Goal: Transaction & Acquisition: Purchase product/service

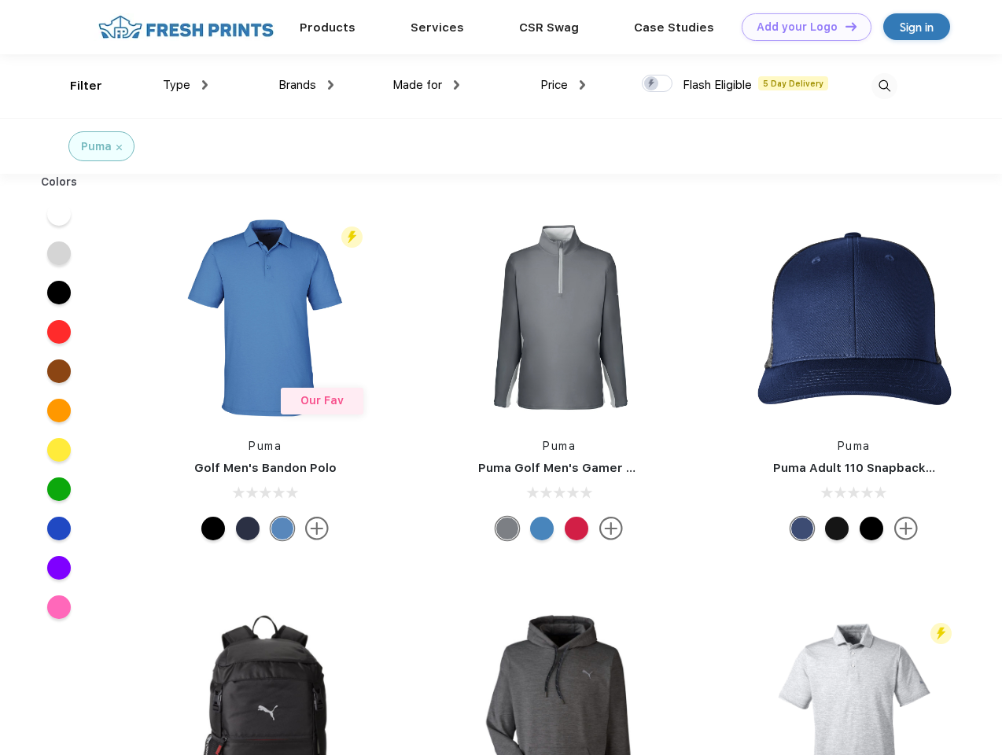
click at [801, 27] on link "Add your Logo Design Tool" at bounding box center [807, 27] width 130 height 28
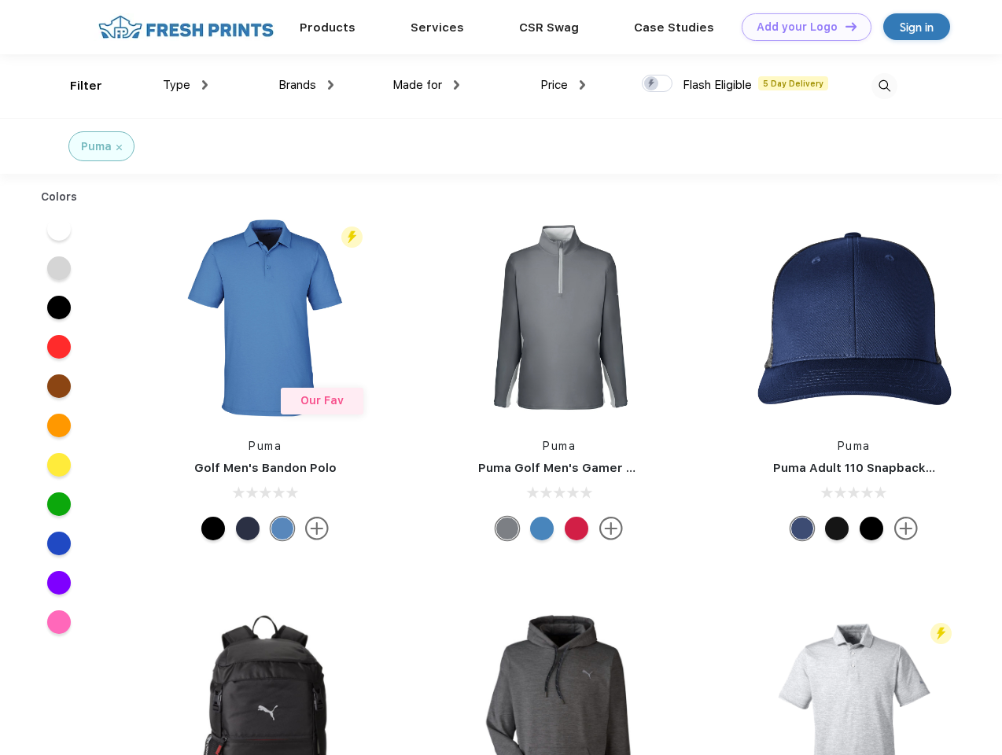
click at [0, 0] on div "Design Tool" at bounding box center [0, 0] width 0 height 0
click at [844, 26] on link "Add your Logo Design Tool" at bounding box center [807, 27] width 130 height 28
click at [76, 86] on div "Filter" at bounding box center [86, 86] width 32 height 18
click at [186, 85] on span "Type" at bounding box center [177, 85] width 28 height 14
click at [306, 85] on span "Brands" at bounding box center [297, 85] width 38 height 14
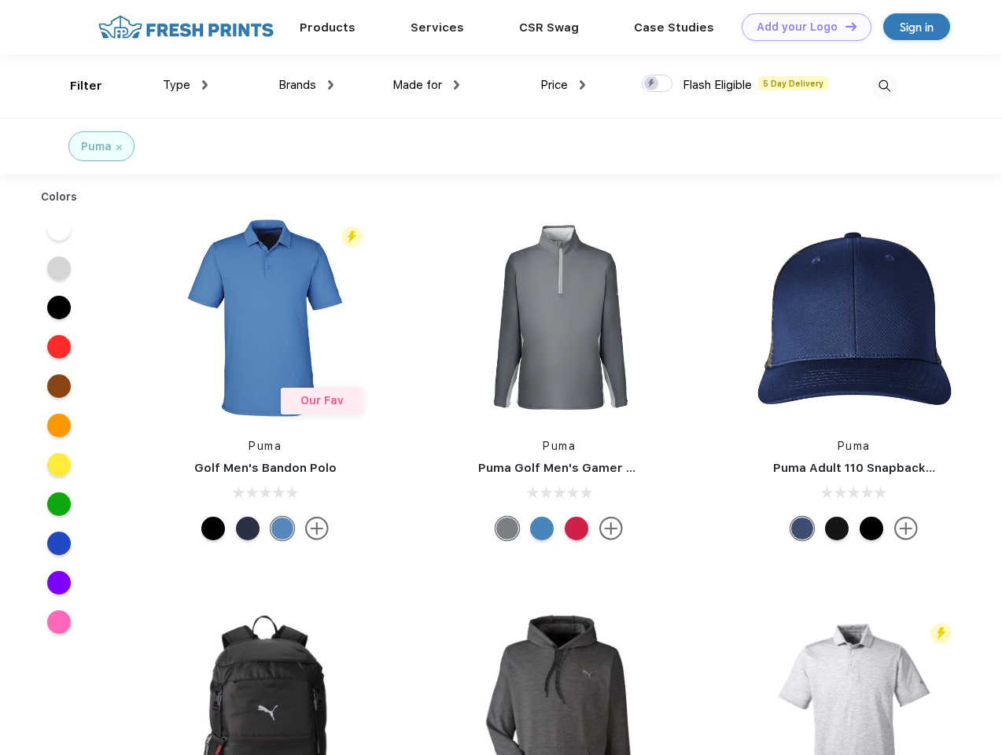
click at [426, 85] on span "Made for" at bounding box center [418, 85] width 50 height 14
click at [563, 85] on span "Price" at bounding box center [554, 85] width 28 height 14
click at [658, 84] on div at bounding box center [657, 83] width 31 height 17
click at [652, 84] on input "checkbox" at bounding box center [647, 79] width 10 height 10
click at [884, 86] on img at bounding box center [885, 86] width 26 height 26
